Goal: Download file/media

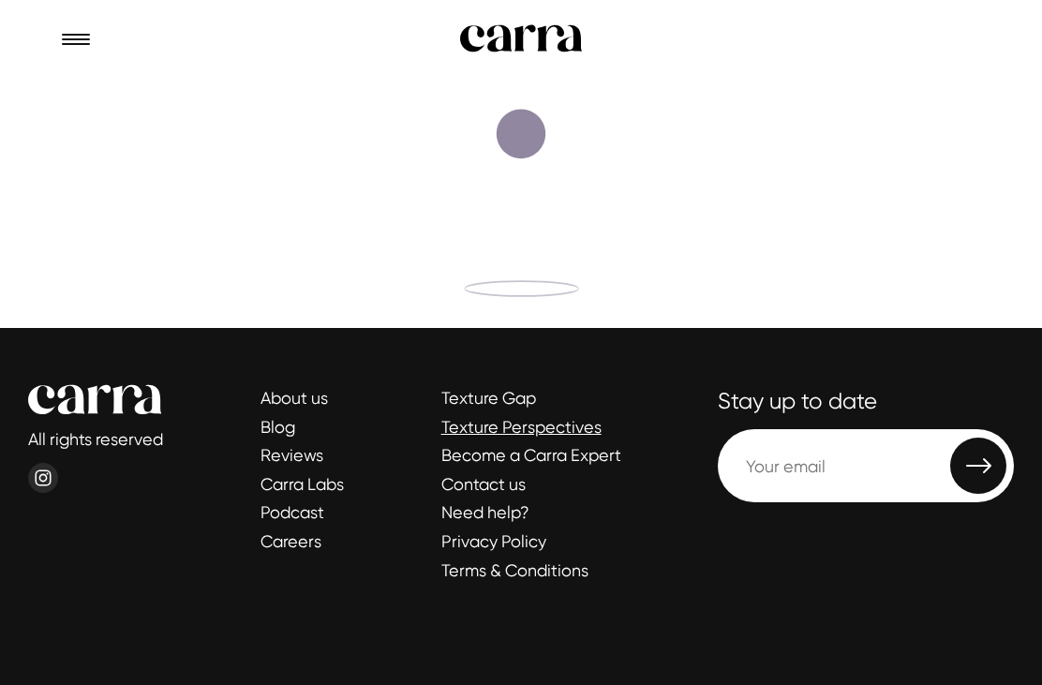
click at [579, 419] on link "Texture Perspectives" at bounding box center [521, 427] width 160 height 20
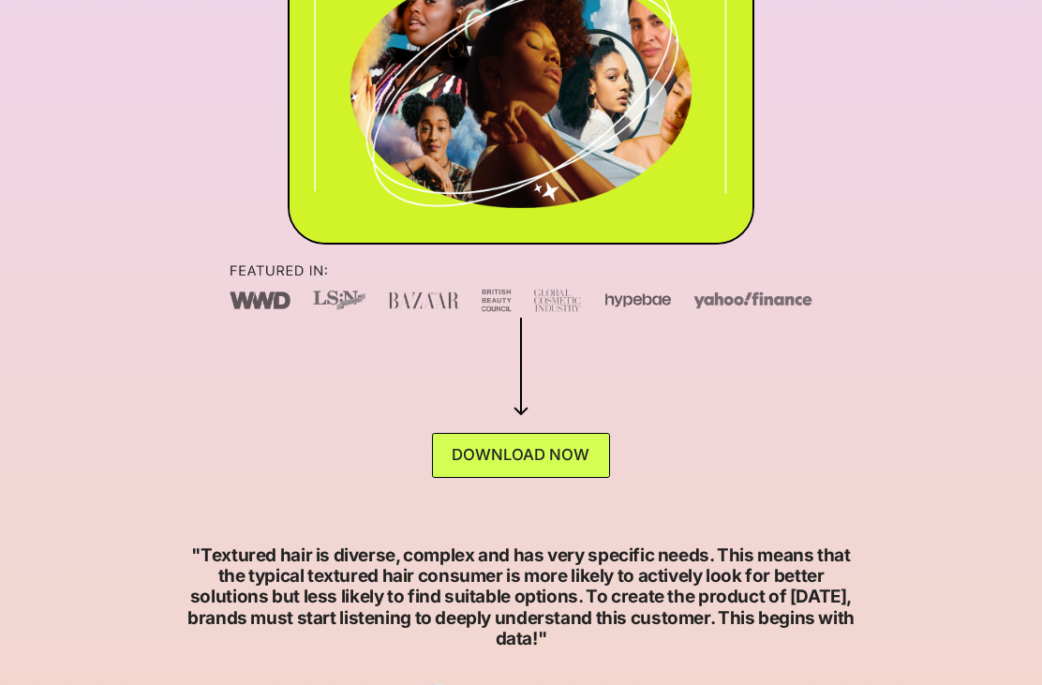
scroll to position [451, 0]
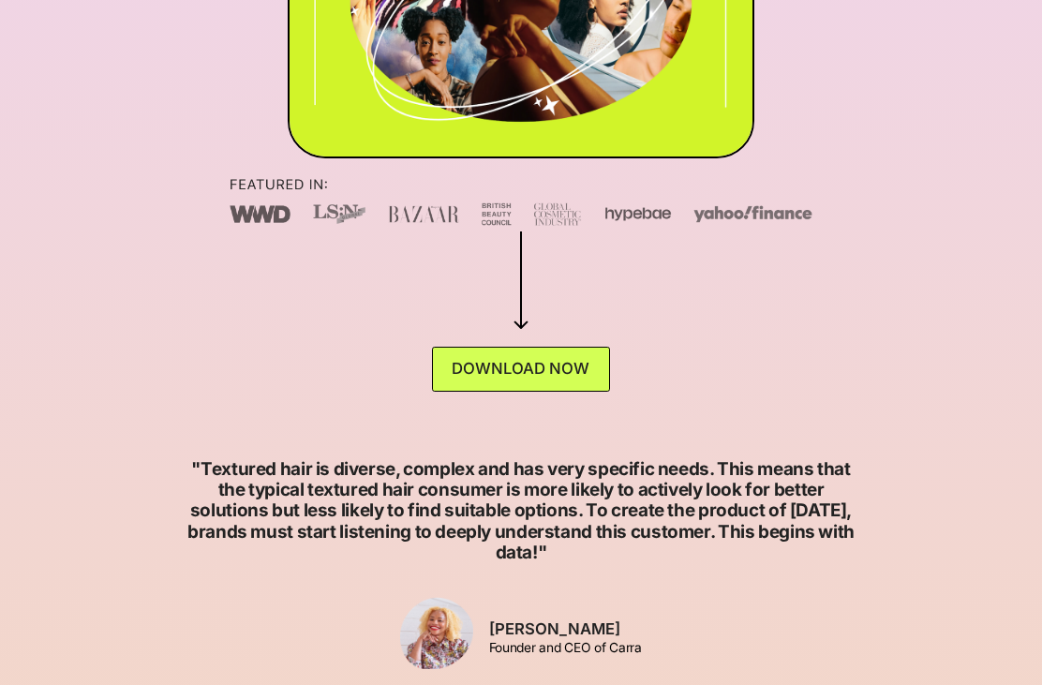
click at [574, 334] on div "DOWNLOAD NOW" at bounding box center [522, 278] width 584 height 227
click at [576, 369] on link "DOWNLOAD NOW" at bounding box center [521, 370] width 178 height 45
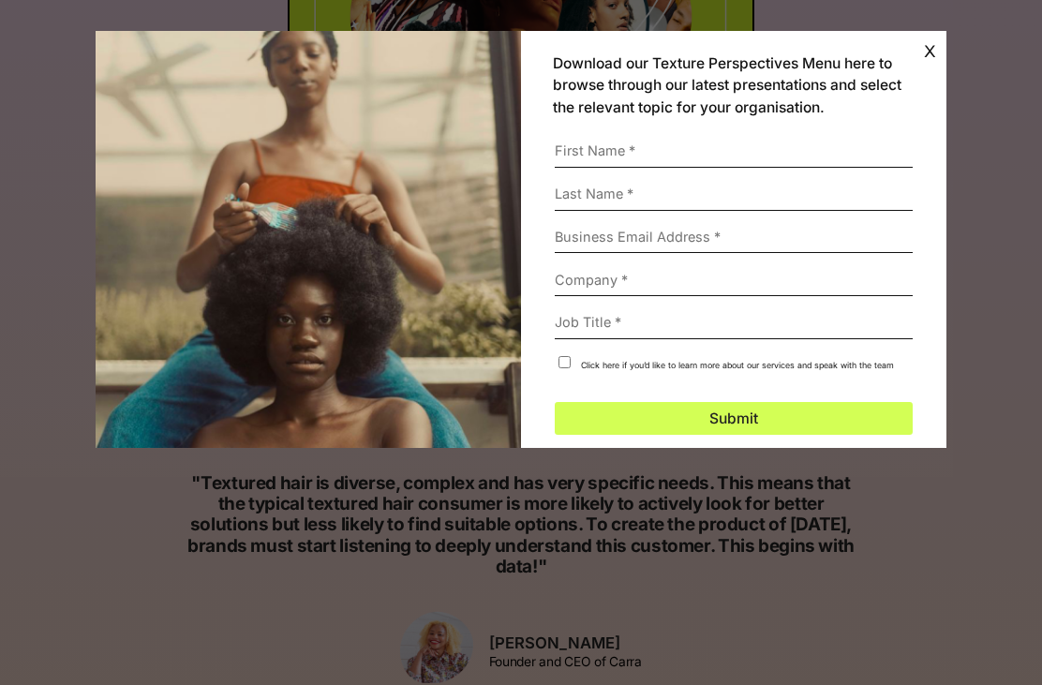
scroll to position [14, 0]
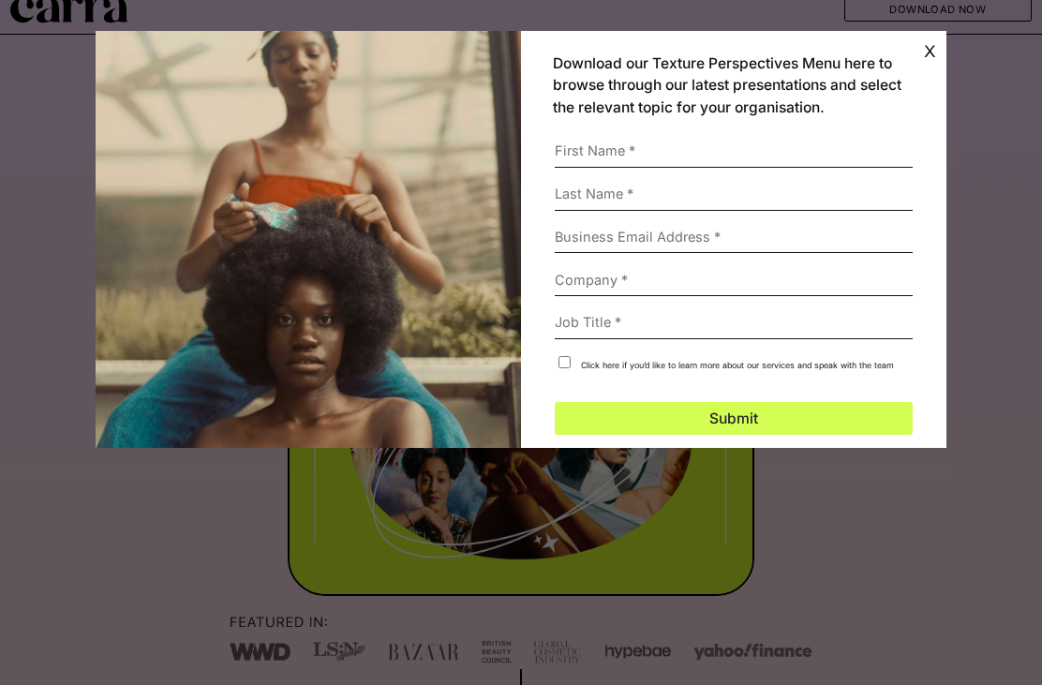
click at [741, 143] on input "Download our Texture Perspectives Menu" at bounding box center [734, 151] width 358 height 33
type input "Zura"
click at [658, 194] on input "Download our Texture Perspectives Menu" at bounding box center [734, 194] width 358 height 33
type input "Linken"
click at [621, 221] on input "Download our Texture Perspectives Menu" at bounding box center [734, 237] width 358 height 33
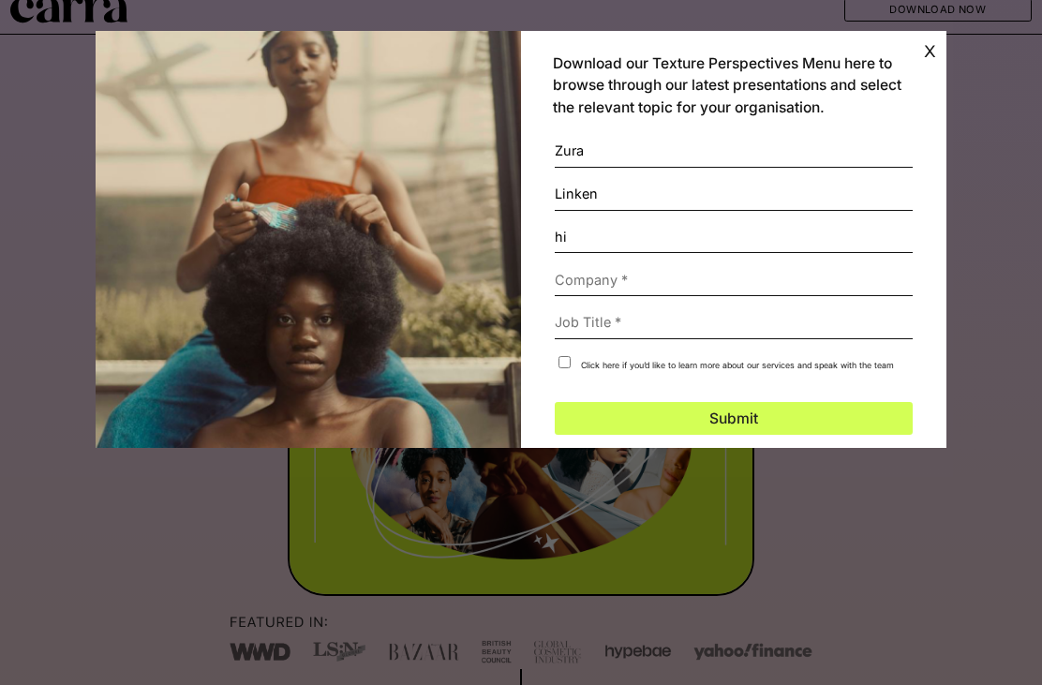
type input "h"
type input "[EMAIL_ADDRESS][DOMAIN_NAME]"
click at [696, 278] on input "Download our Texture Perspectives Menu" at bounding box center [734, 280] width 358 height 33
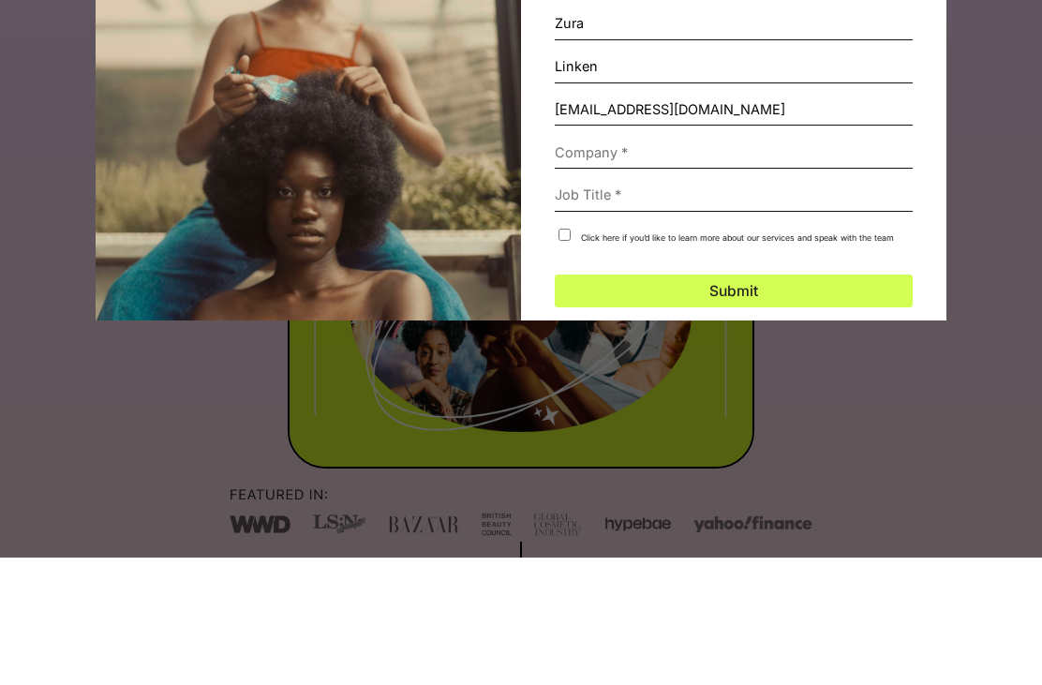
type input "L"
type input "Nottisa"
click at [701, 306] on input "Download our Texture Perspectives Menu" at bounding box center [734, 322] width 358 height 33
type input "U"
type input "R"
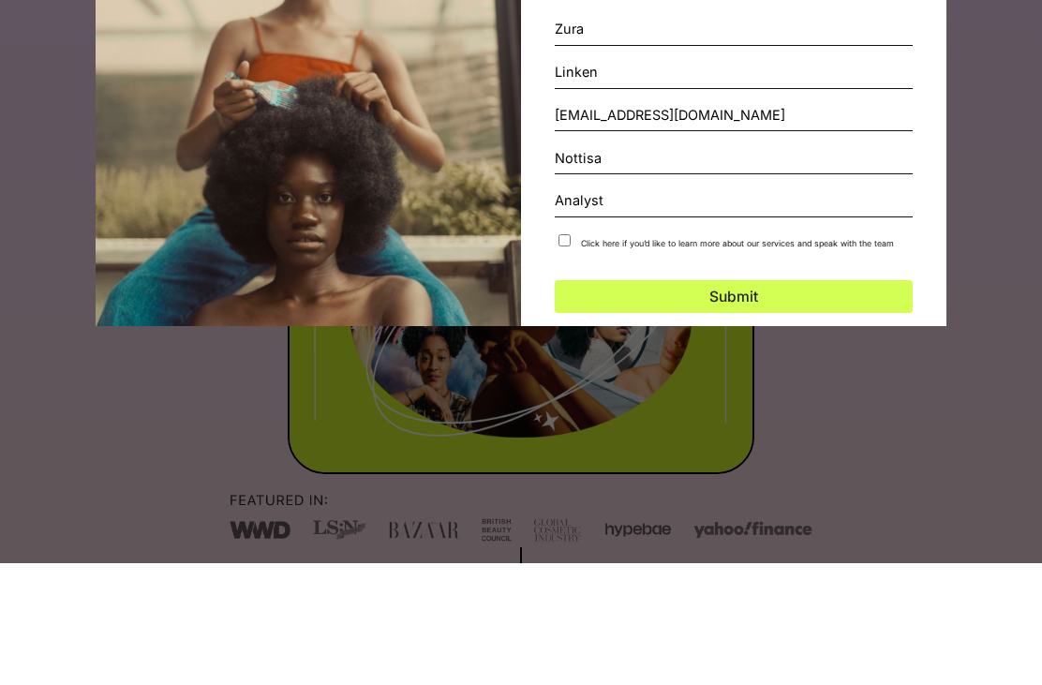
type input "Analyst"
click at [561, 356] on input "Click here if you’d like to learn more about our services and speak with the te…" at bounding box center [564, 362] width 12 height 12
checkbox input "true"
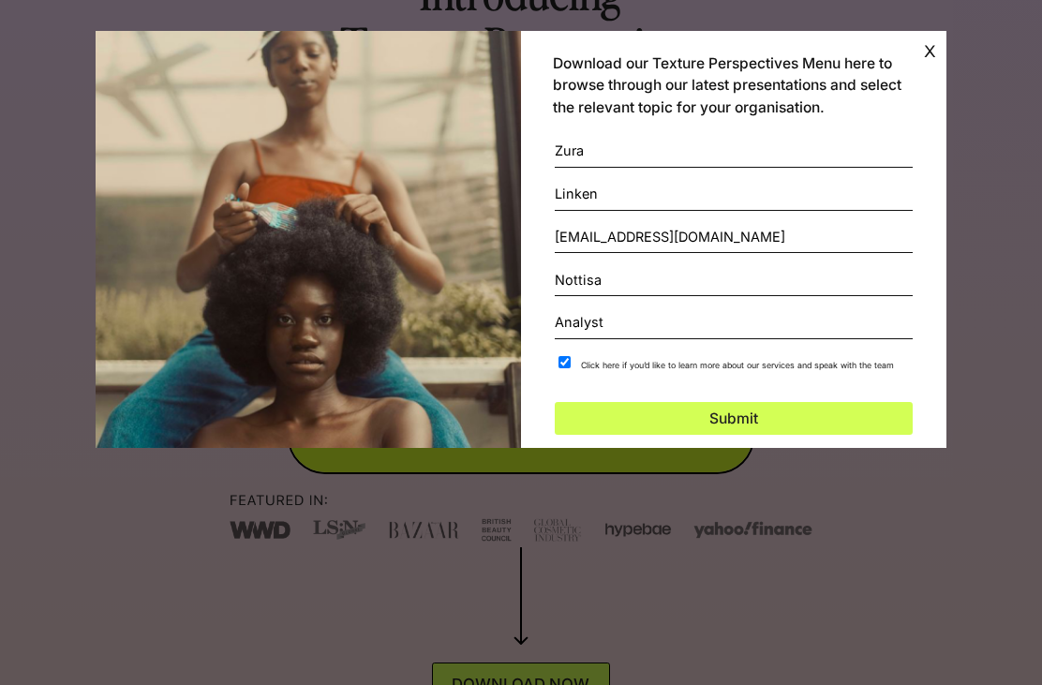
click at [741, 418] on button "Submit" at bounding box center [734, 418] width 358 height 33
